Goal: Find specific page/section: Find specific page/section

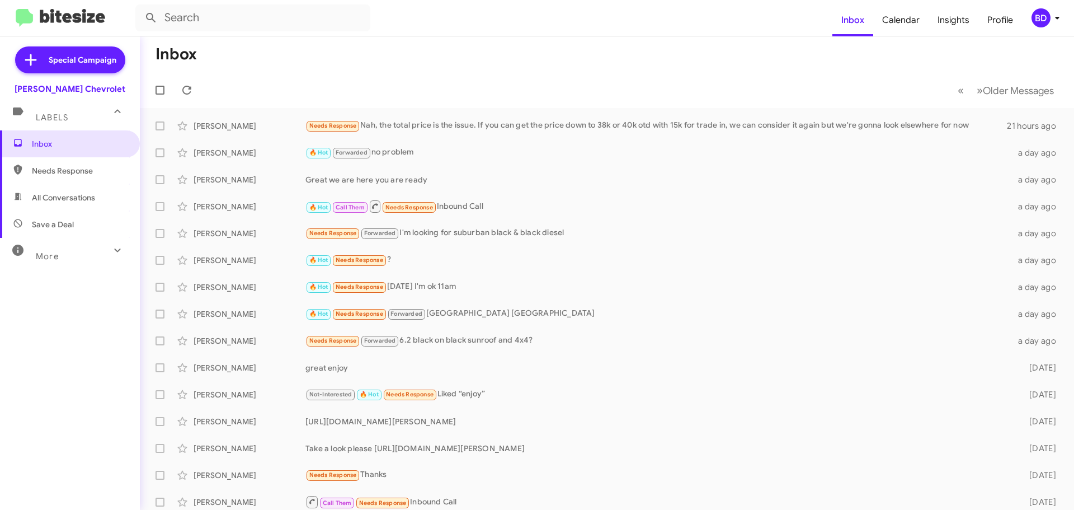
click at [70, 191] on span "All Conversations" at bounding box center [70, 197] width 140 height 27
type input "in:all-conversations"
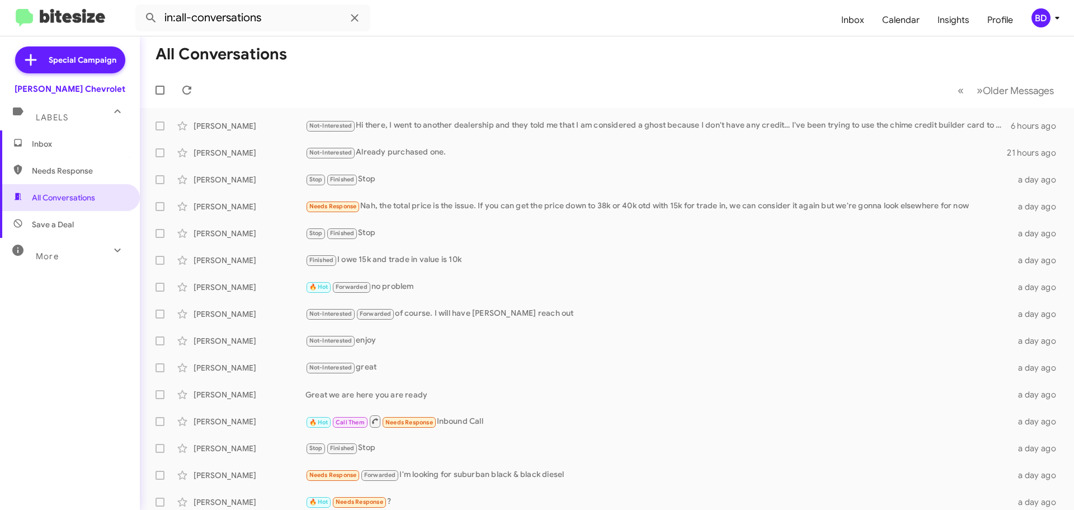
click at [71, 137] on span "Inbox" at bounding box center [70, 143] width 140 height 27
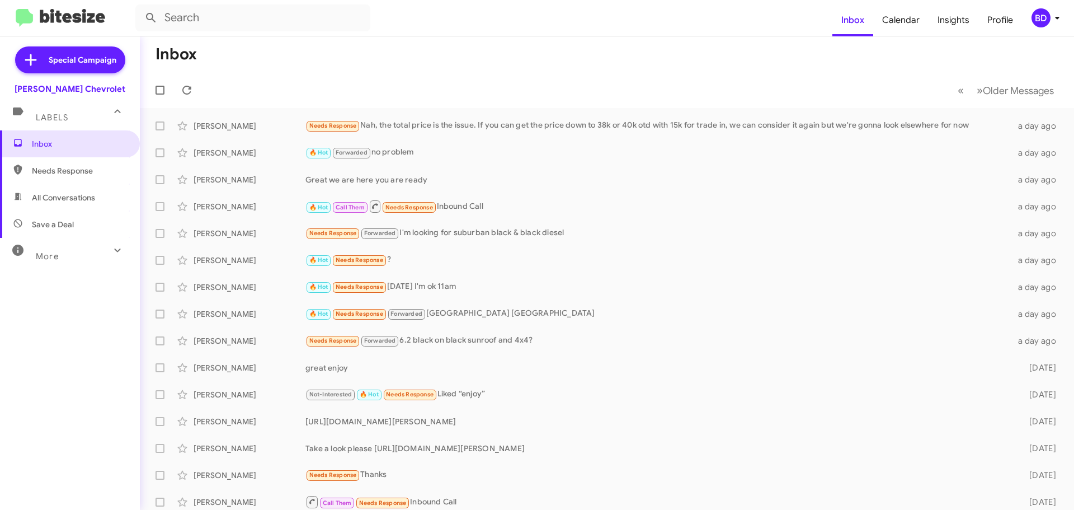
click at [71, 194] on span "All Conversations" at bounding box center [63, 197] width 63 height 11
type input "in:all-conversations"
